Goal: Information Seeking & Learning: Check status

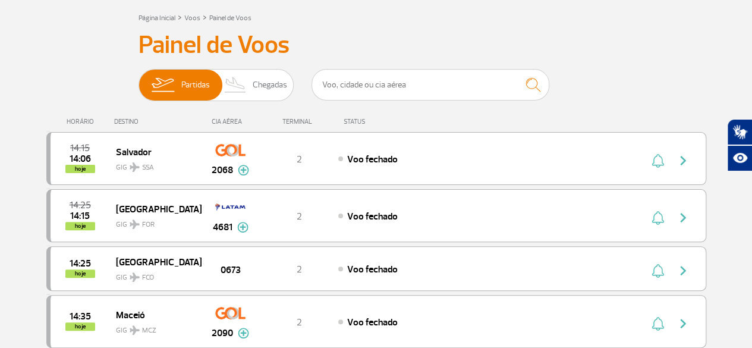
scroll to position [59, 0]
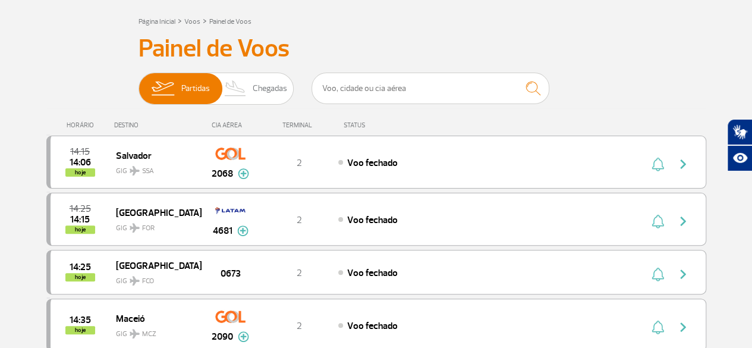
click at [90, 123] on div "HORÁRIO" at bounding box center [82, 125] width 65 height 8
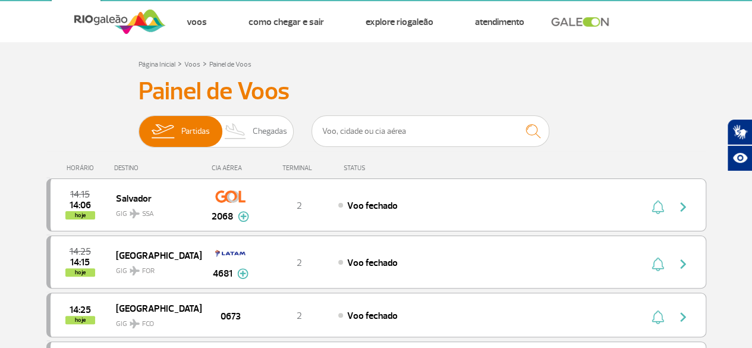
scroll to position [0, 0]
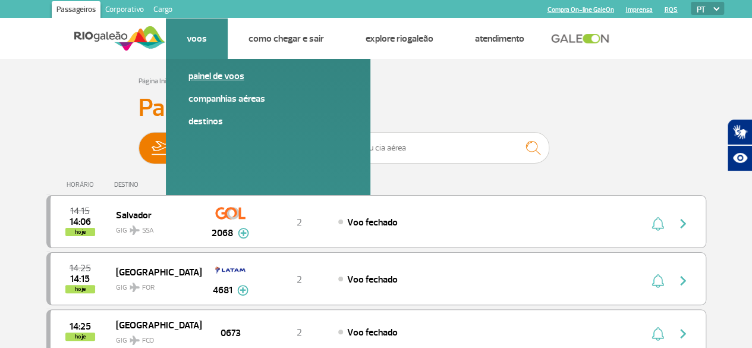
click at [202, 76] on link "Painel de voos" at bounding box center [268, 76] width 159 height 13
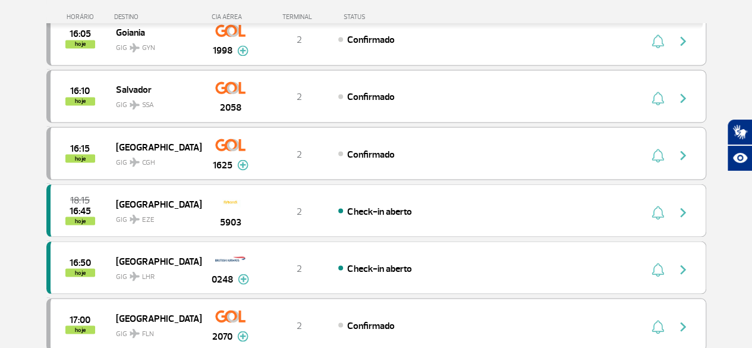
scroll to position [1011, 0]
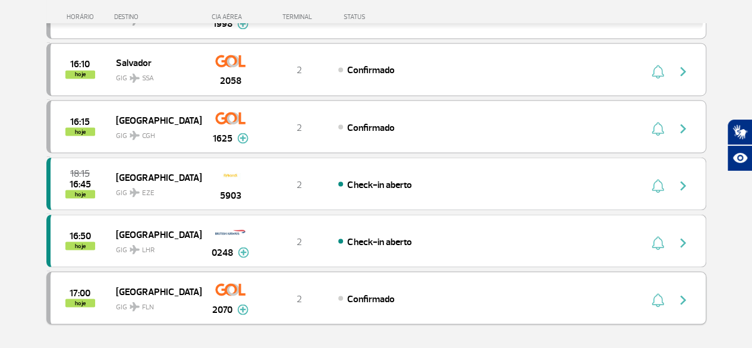
click at [237, 304] on img at bounding box center [242, 309] width 11 height 11
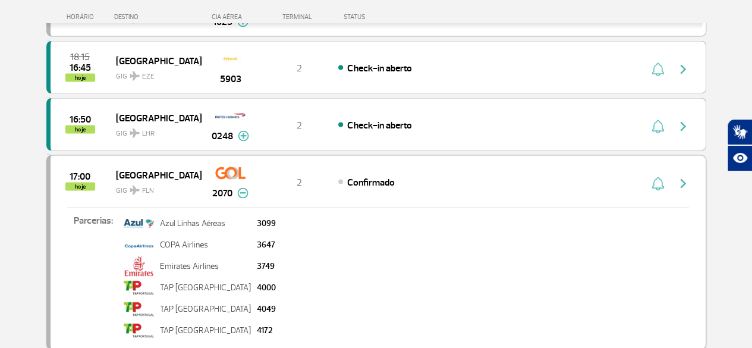
scroll to position [1130, 0]
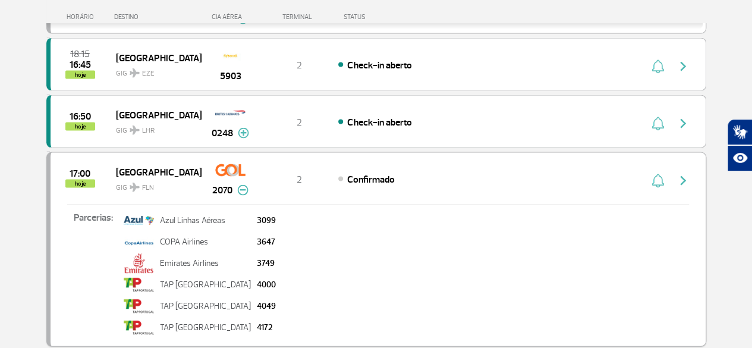
click at [243, 185] on img at bounding box center [242, 190] width 11 height 11
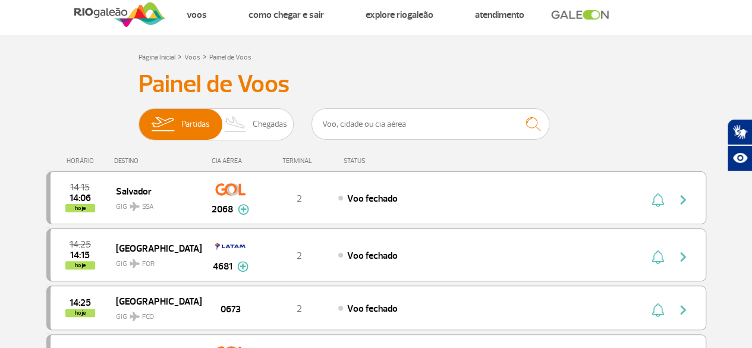
scroll to position [0, 0]
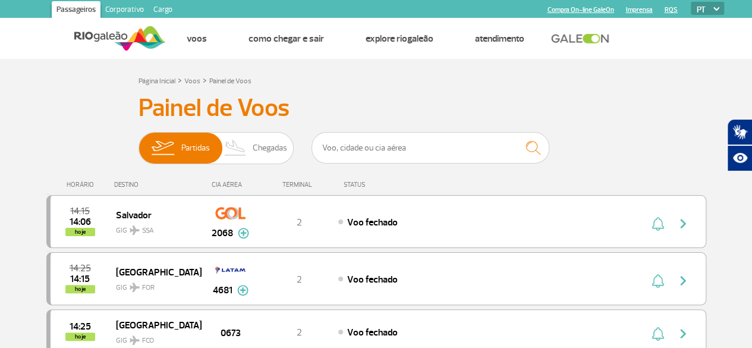
click at [121, 184] on div "DESTINO" at bounding box center [157, 185] width 87 height 8
click at [84, 178] on div "HORÁRIO DESTINO CIA AÉREA TERMINAL STATUS" at bounding box center [376, 179] width 660 height 23
click at [238, 139] on img at bounding box center [235, 148] width 35 height 31
click at [139, 142] on input "Partidas Chegadas" at bounding box center [139, 142] width 0 height 0
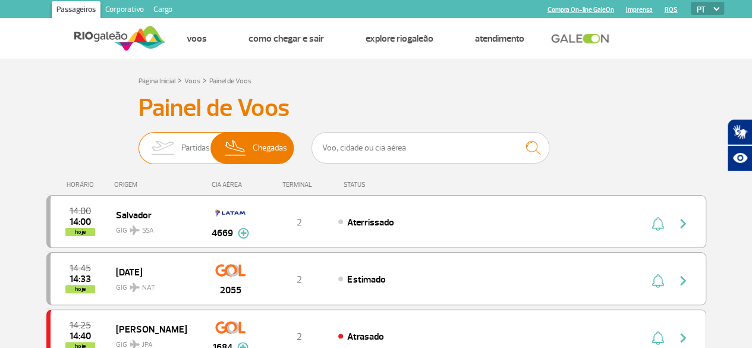
click at [200, 148] on span "Partidas" at bounding box center [195, 148] width 29 height 31
click at [139, 142] on input "Partidas Chegadas" at bounding box center [139, 142] width 0 height 0
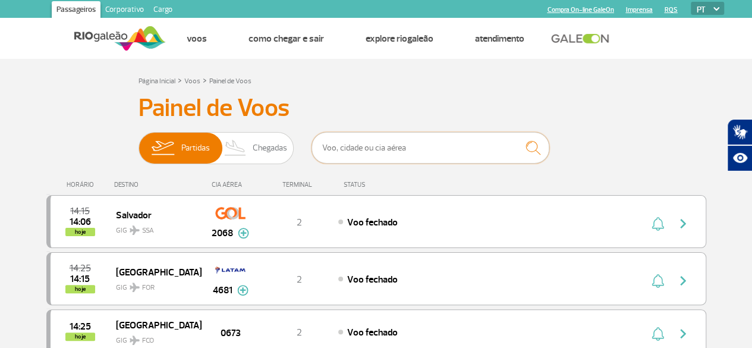
click at [363, 148] on input "text" at bounding box center [431, 148] width 238 height 32
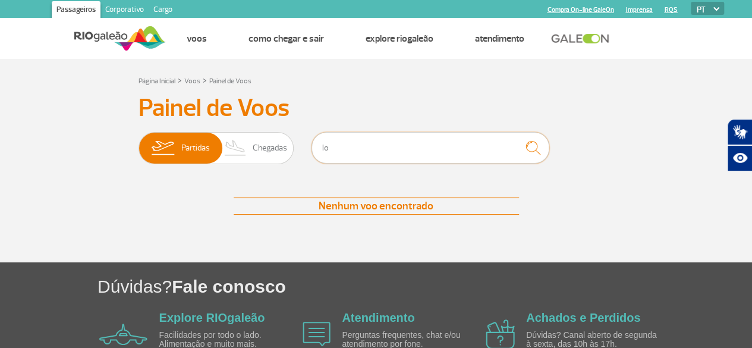
type input "l"
type input "flori"
drag, startPoint x: 346, startPoint y: 146, endPoint x: 300, endPoint y: 143, distance: 45.9
click at [313, 146] on input "flori" at bounding box center [431, 148] width 238 height 32
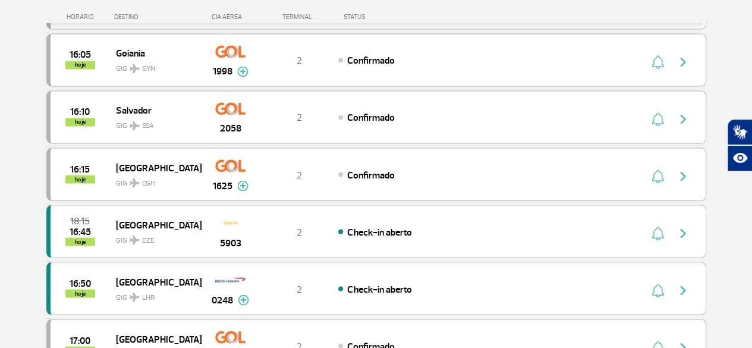
scroll to position [1201, 0]
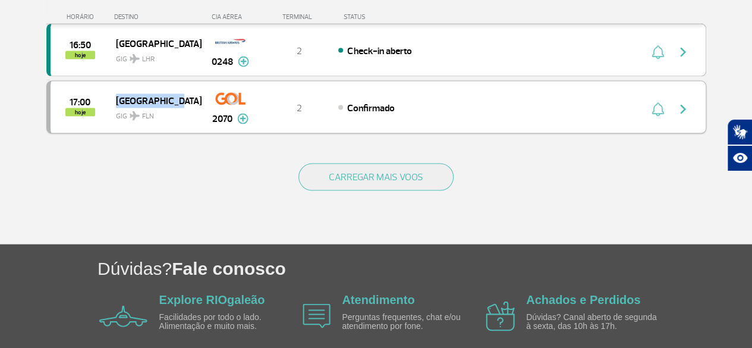
drag, startPoint x: 112, startPoint y: 83, endPoint x: 172, endPoint y: 85, distance: 60.1
click at [172, 85] on div "17:00 hoje [GEOGRAPHIC_DATA] GIG FLN 2070 2 Confirmado Parcerias: Azul Linhas A…" at bounding box center [376, 107] width 660 height 53
copy div "[GEOGRAPHIC_DATA]"
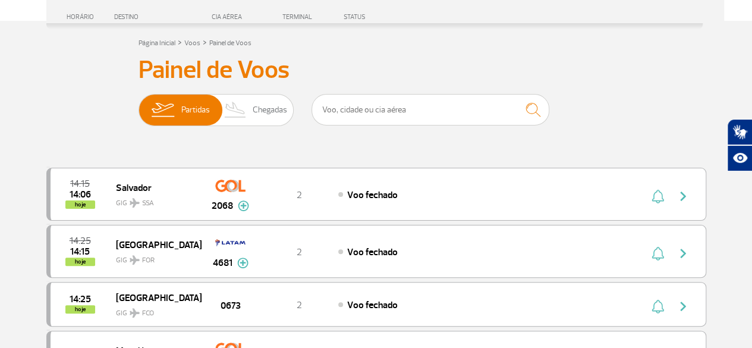
scroll to position [0, 0]
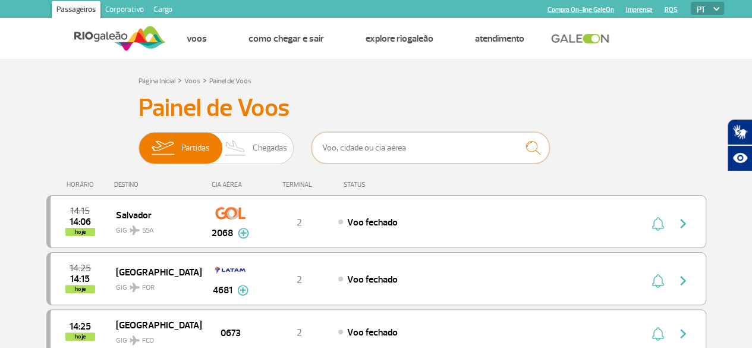
click at [368, 155] on input "text" at bounding box center [431, 148] width 238 height 32
paste input "[GEOGRAPHIC_DATA]"
type input "[GEOGRAPHIC_DATA]"
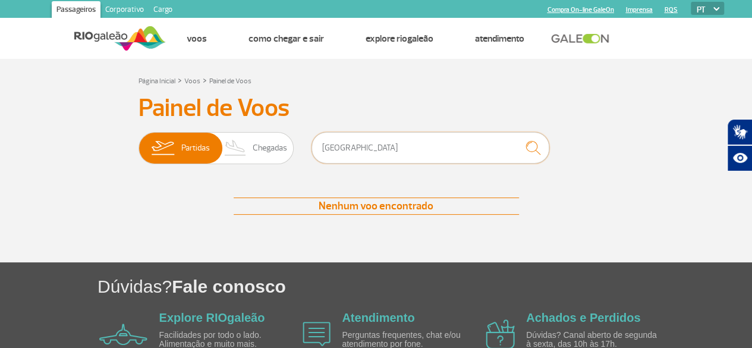
drag, startPoint x: 386, startPoint y: 150, endPoint x: 317, endPoint y: 153, distance: 69.0
click at [317, 153] on input "[GEOGRAPHIC_DATA]" at bounding box center [431, 148] width 238 height 32
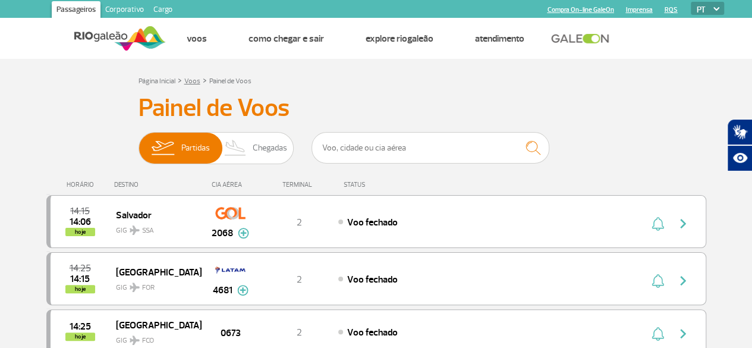
click at [194, 82] on link "Voos" at bounding box center [192, 81] width 16 height 9
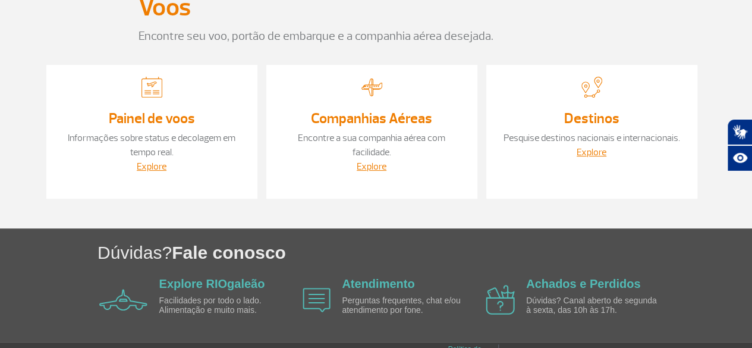
scroll to position [119, 0]
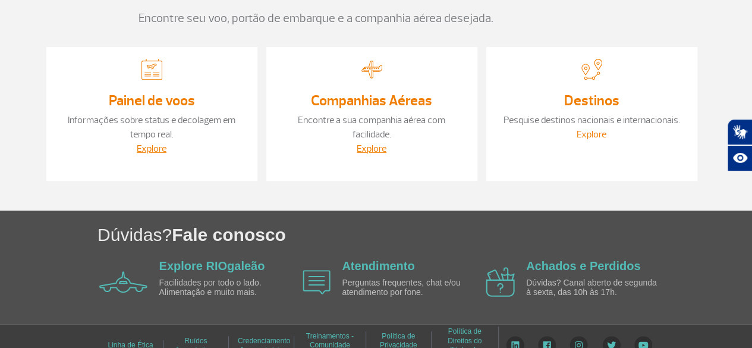
click at [598, 134] on link "Explore" at bounding box center [592, 134] width 30 height 12
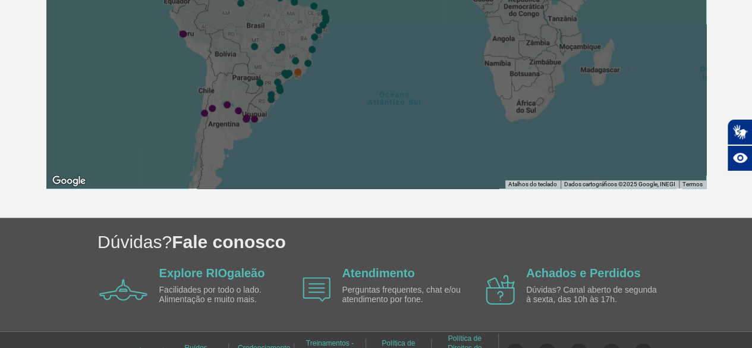
scroll to position [536, 0]
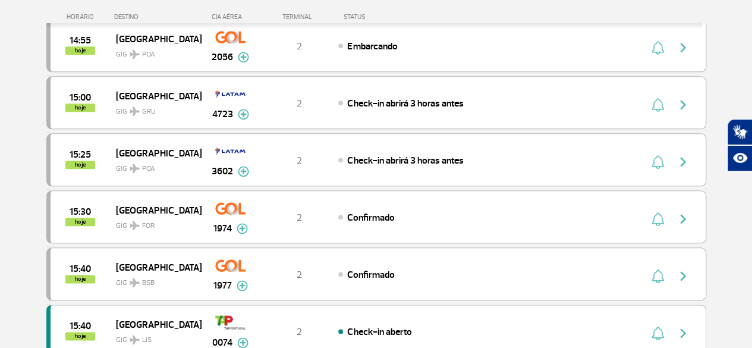
scroll to position [654, 0]
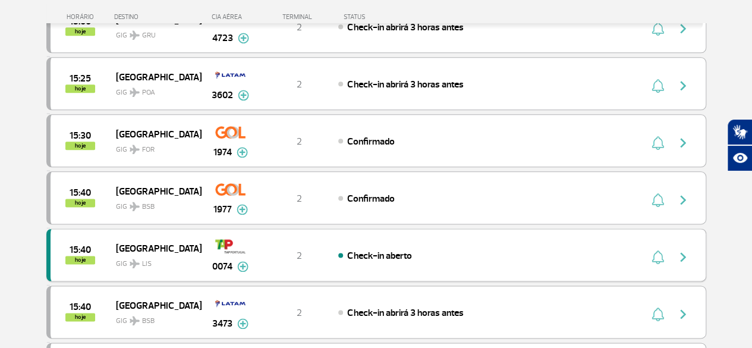
click at [241, 261] on img at bounding box center [242, 266] width 11 height 11
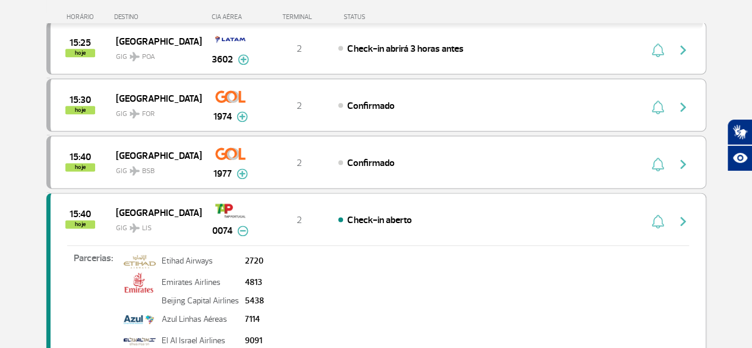
scroll to position [714, 0]
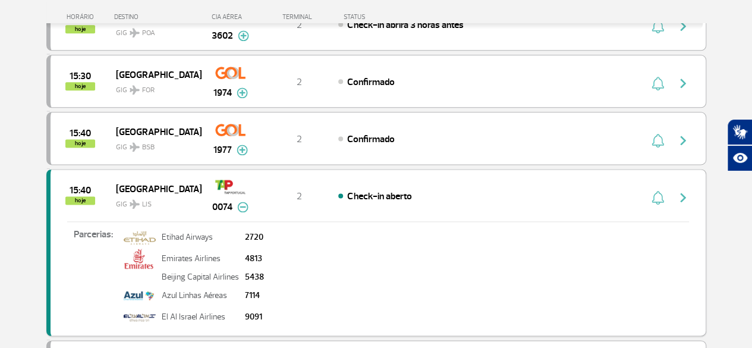
click at [301, 190] on span "2" at bounding box center [299, 196] width 5 height 12
